Goal: Check status: Check status

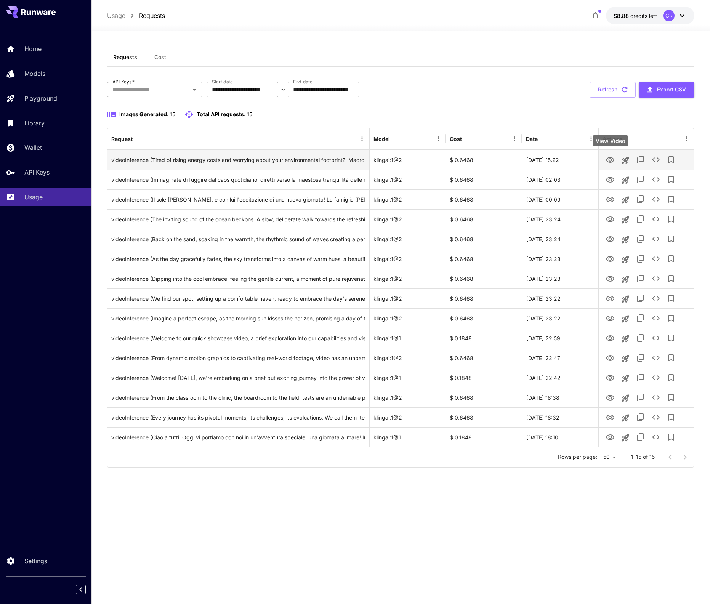
click at [607, 159] on icon "View Video" at bounding box center [610, 160] width 8 height 6
click at [659, 159] on icon "See details" at bounding box center [655, 159] width 9 height 9
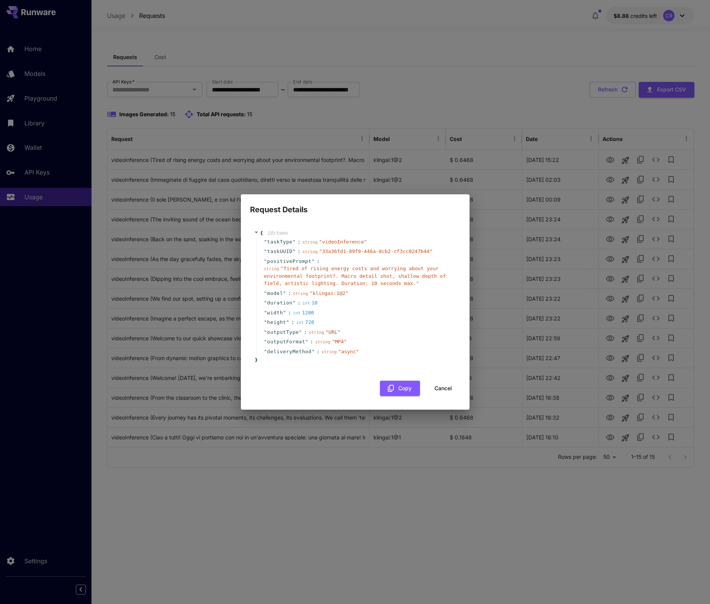
click at [453, 391] on button "Cancel" at bounding box center [443, 389] width 34 height 16
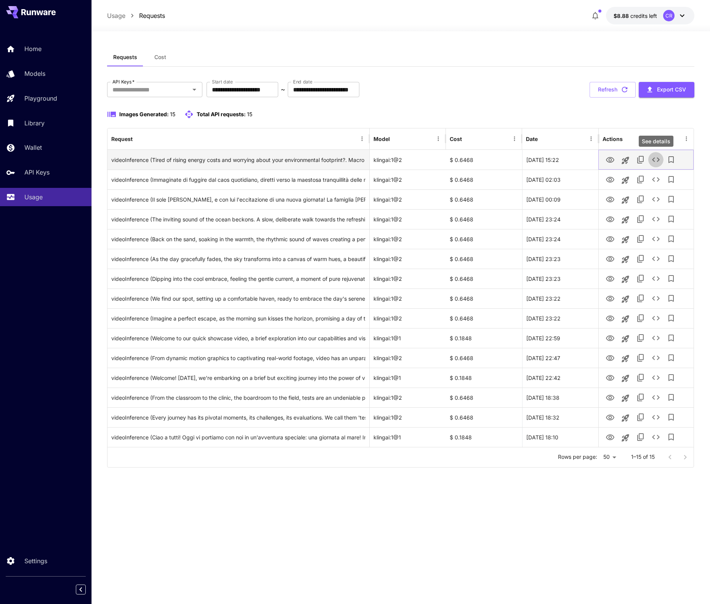
click at [657, 159] on icon "See details" at bounding box center [655, 159] width 9 height 9
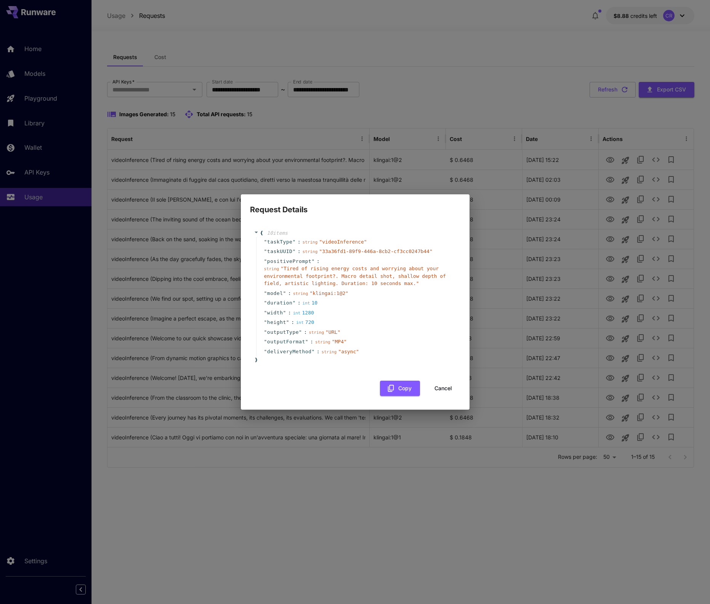
click at [447, 389] on button "Cancel" at bounding box center [443, 389] width 34 height 16
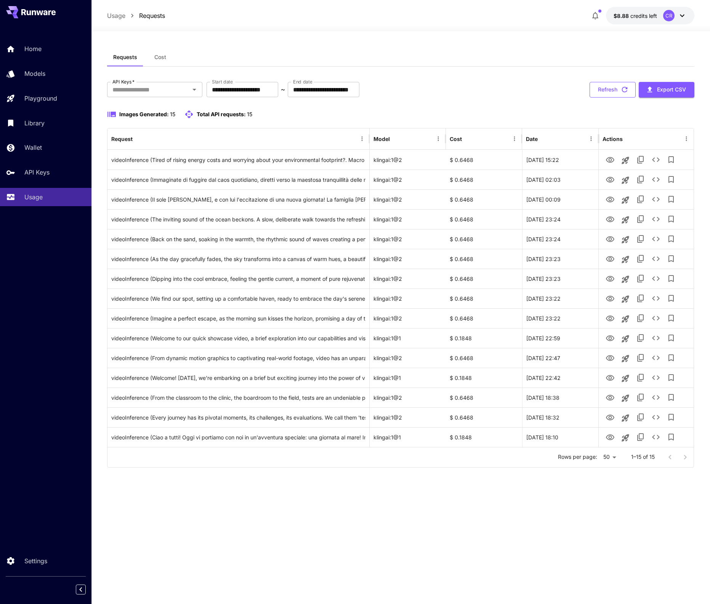
click at [615, 86] on button "Refresh" at bounding box center [612, 90] width 46 height 16
click at [606, 88] on button "Refresh" at bounding box center [612, 90] width 46 height 16
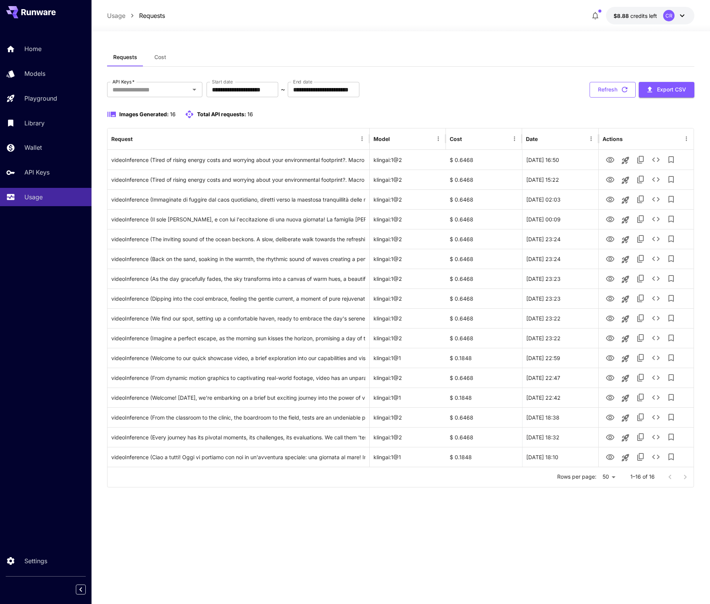
click at [605, 85] on button "Refresh" at bounding box center [612, 90] width 46 height 16
click at [610, 159] on icon "View Video" at bounding box center [610, 160] width 8 height 6
click at [592, 91] on button "Refresh" at bounding box center [612, 90] width 46 height 16
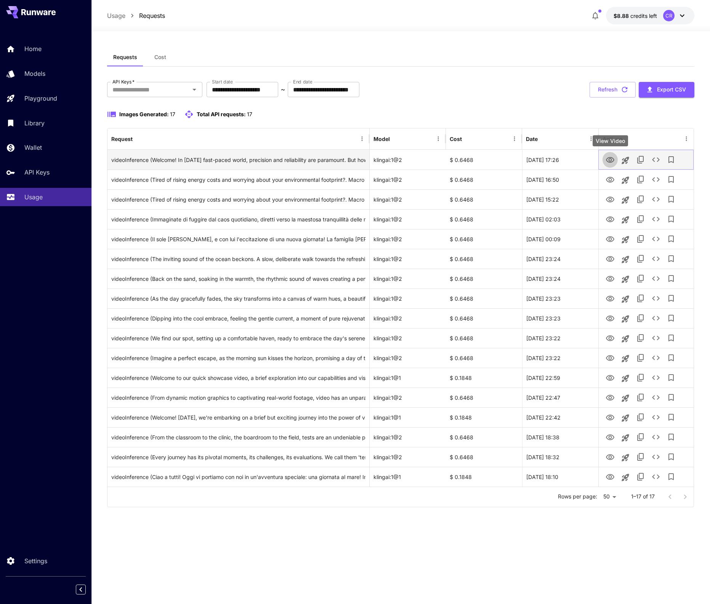
click at [608, 161] on icon "View Video" at bounding box center [609, 159] width 9 height 9
click at [609, 84] on button "Refresh" at bounding box center [612, 90] width 46 height 16
click at [610, 90] on button "Refresh" at bounding box center [612, 90] width 46 height 16
click at [608, 158] on icon "View Video" at bounding box center [609, 159] width 9 height 9
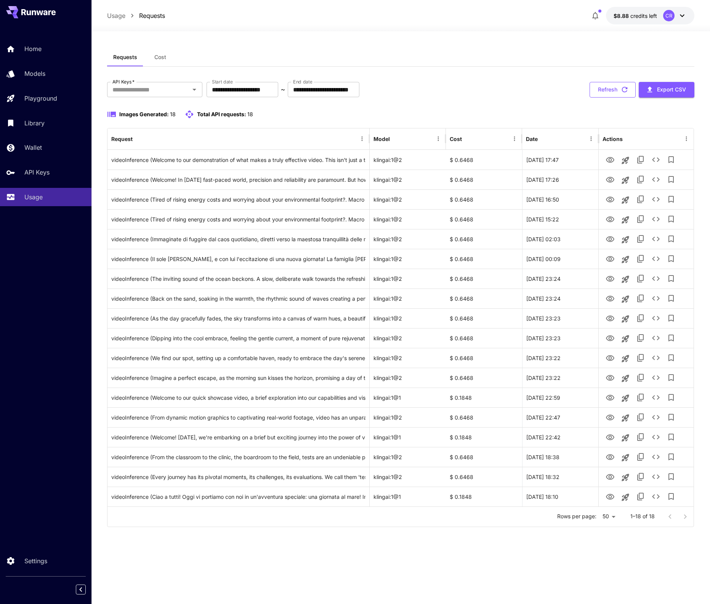
click at [618, 92] on button "Refresh" at bounding box center [612, 90] width 46 height 16
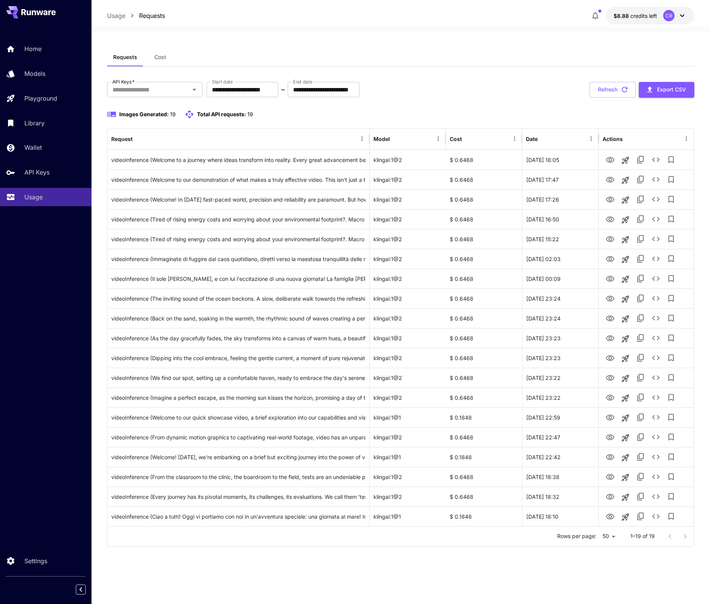
click at [597, 78] on div "**********" at bounding box center [401, 300] width 588 height 505
click at [604, 92] on button "Refresh" at bounding box center [612, 90] width 46 height 16
click at [608, 160] on icon "View Video" at bounding box center [609, 159] width 9 height 9
click at [609, 91] on button "Refresh" at bounding box center [612, 90] width 46 height 16
